Goal: Task Accomplishment & Management: Use online tool/utility

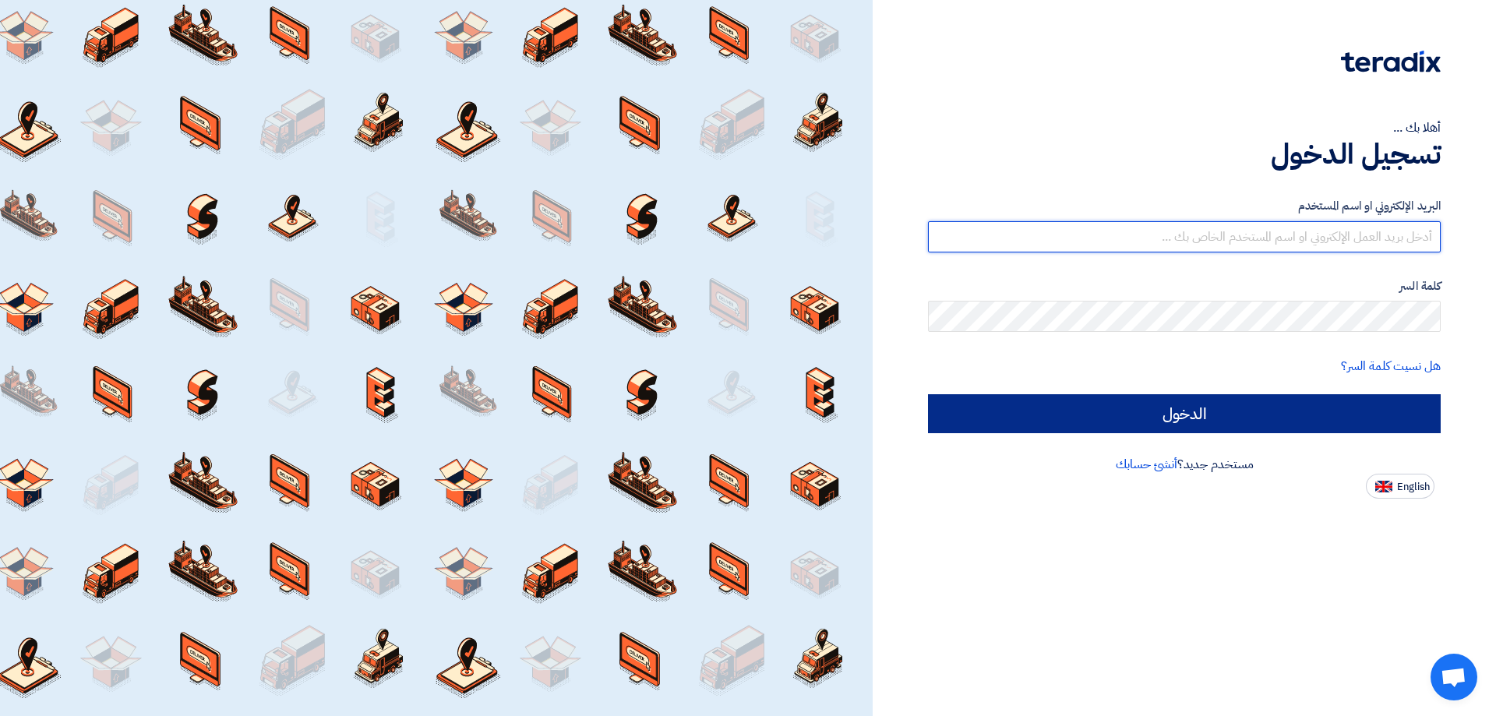
type input "[EMAIL_ADDRESS][DOMAIN_NAME]"
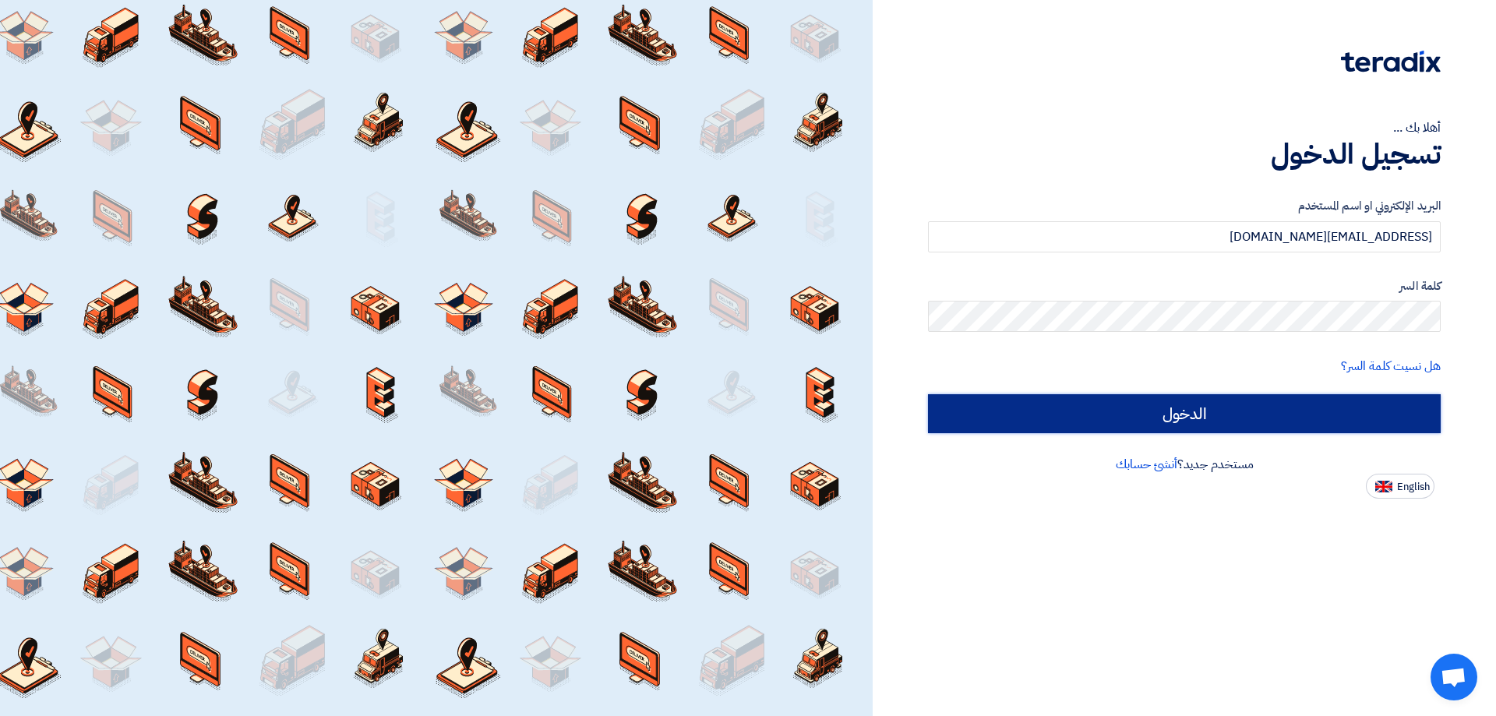
click at [1197, 418] on input "الدخول" at bounding box center [1184, 413] width 513 height 39
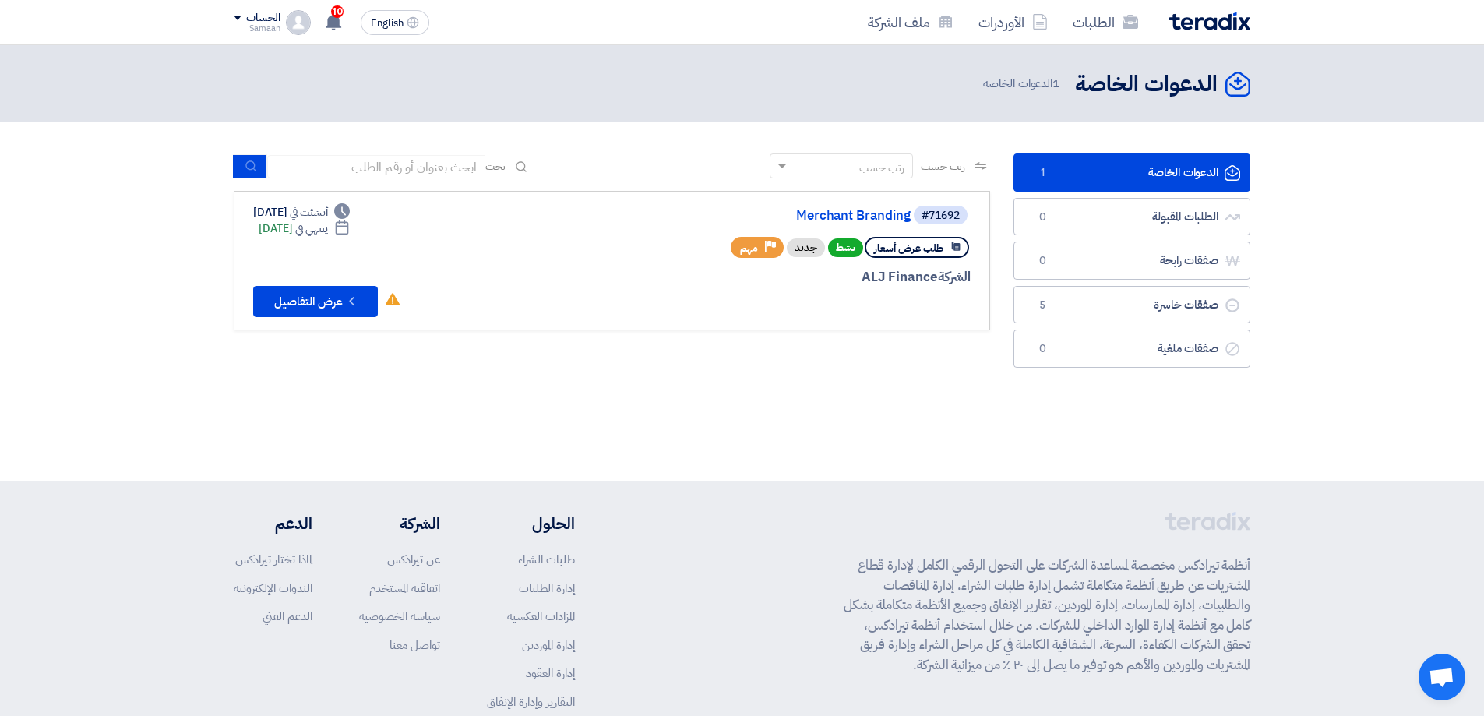
click at [1170, 169] on link "الدعوات الخاصة الدعوات الخاصة 1" at bounding box center [1132, 172] width 237 height 38
click at [820, 218] on link "Merchant Branding" at bounding box center [755, 216] width 312 height 14
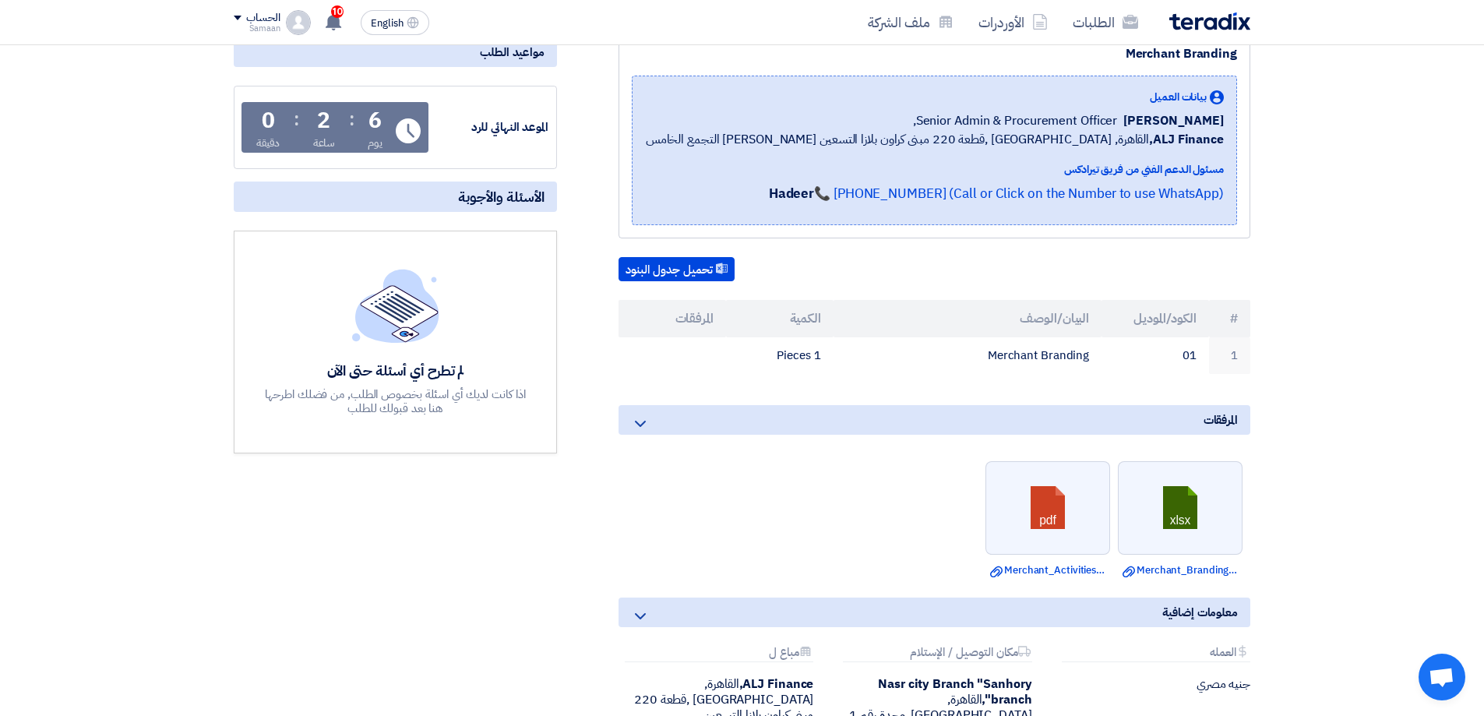
scroll to position [234, 0]
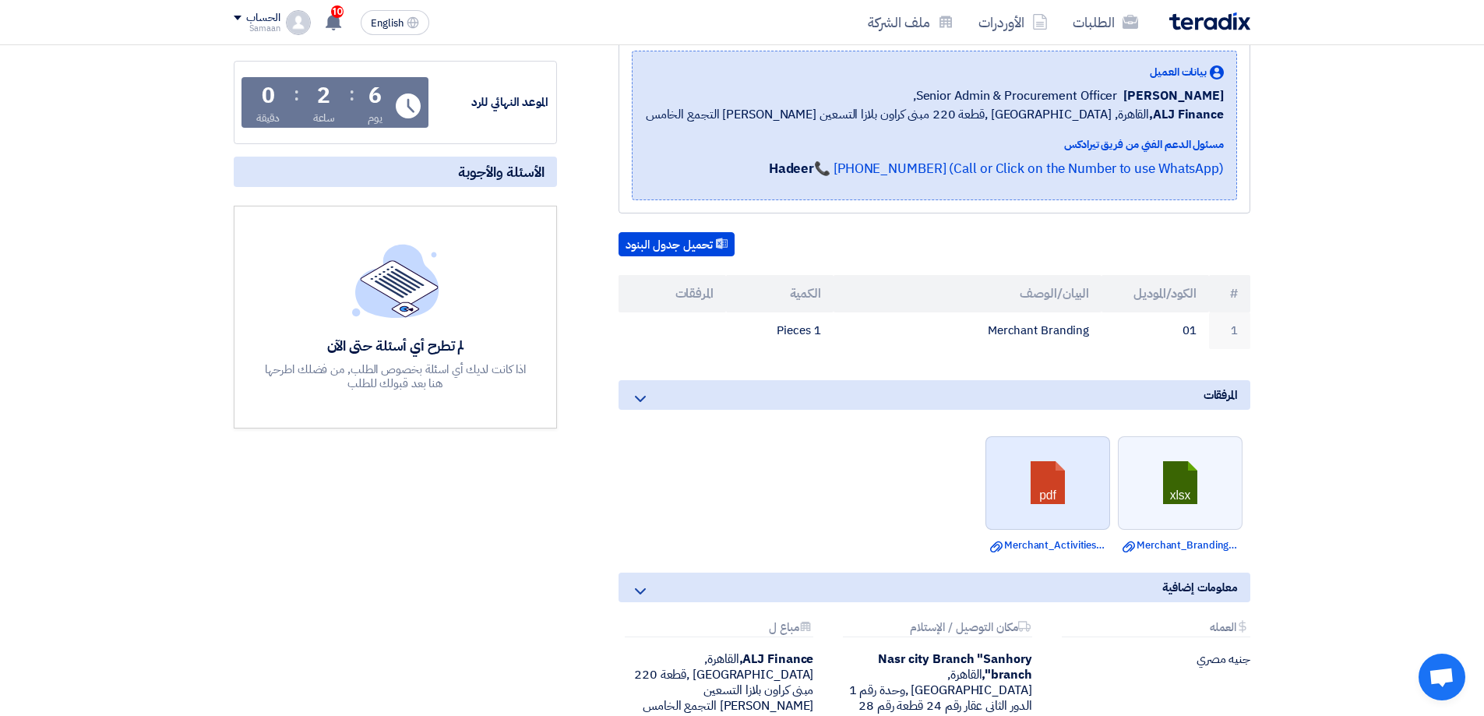
click at [1056, 503] on link at bounding box center [1048, 483] width 125 height 93
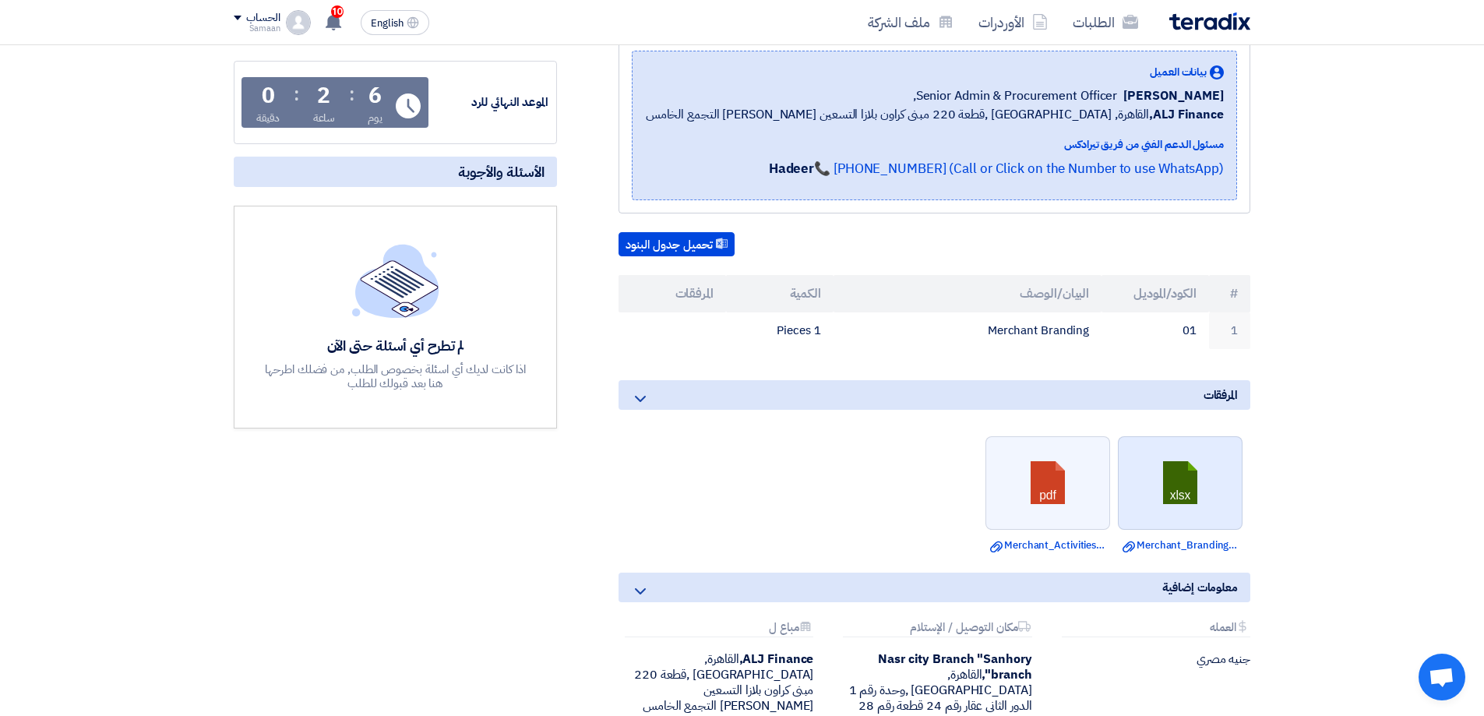
click at [1194, 502] on link at bounding box center [1181, 483] width 125 height 93
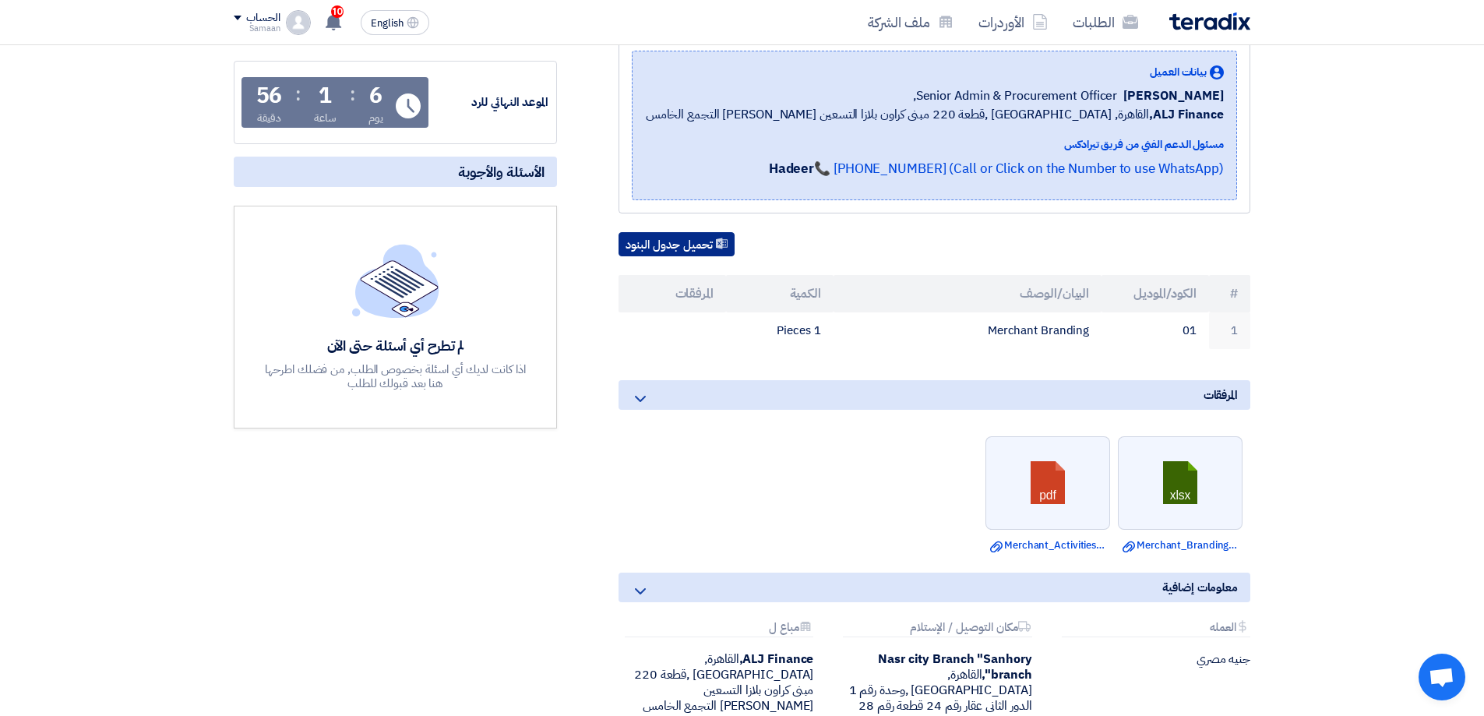
click at [682, 244] on button "تحميل جدول البنود" at bounding box center [677, 244] width 116 height 25
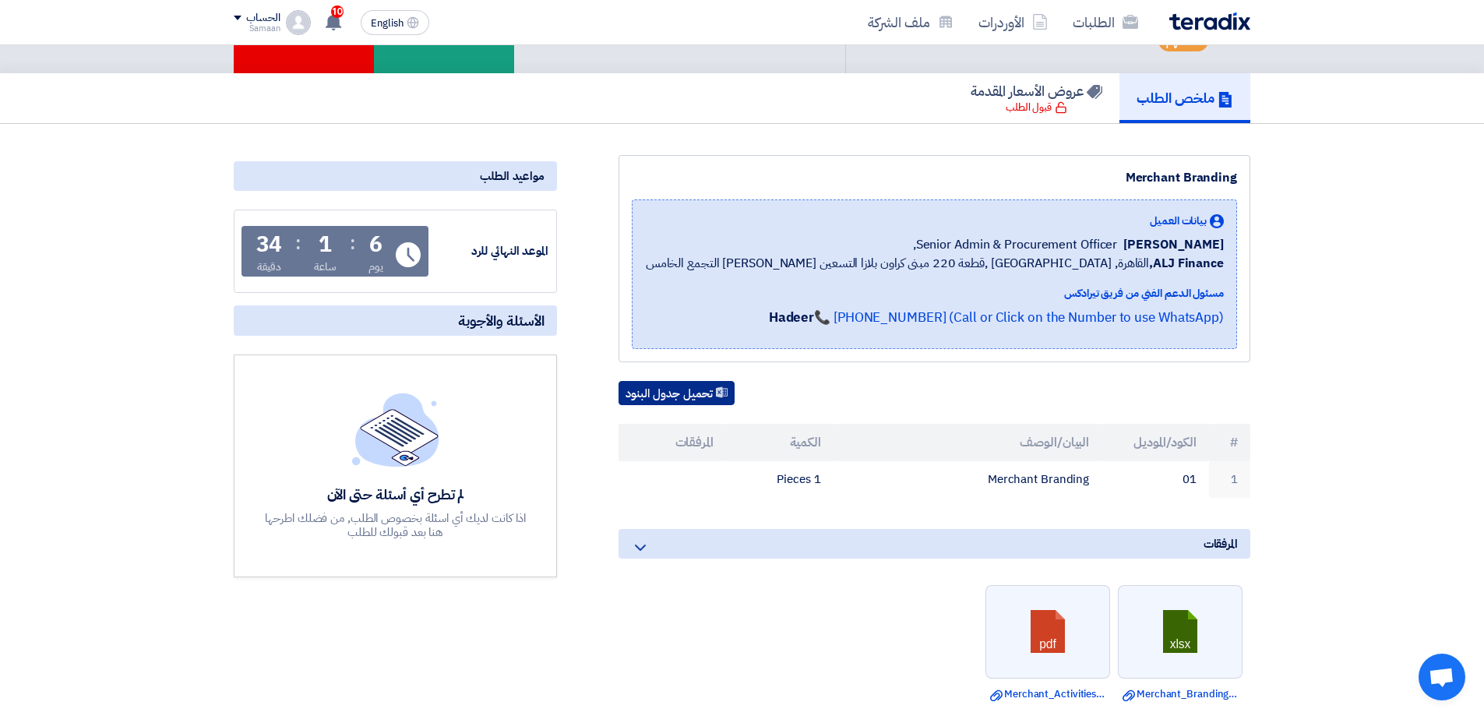
scroll to position [0, 0]
